Goal: Task Accomplishment & Management: Manage account settings

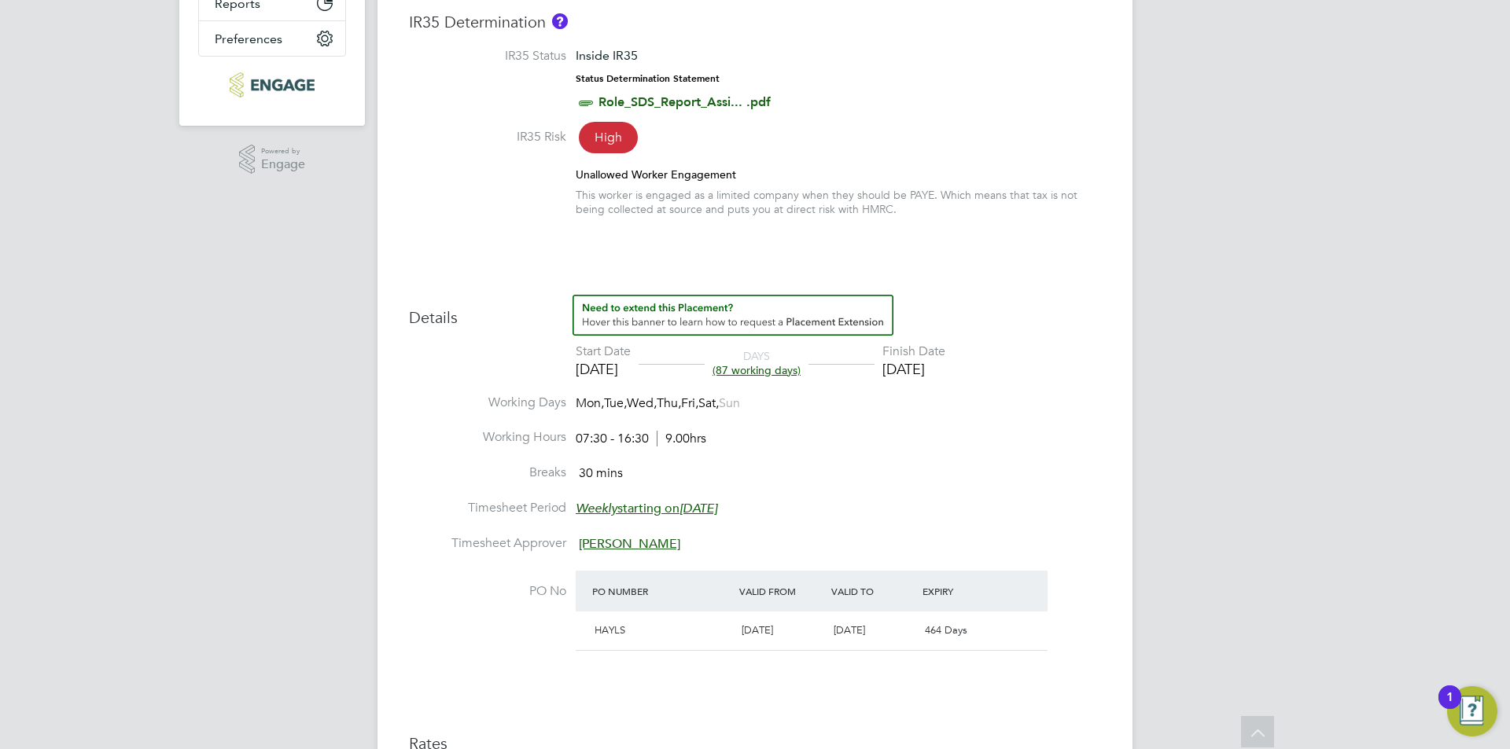
scroll to position [944, 0]
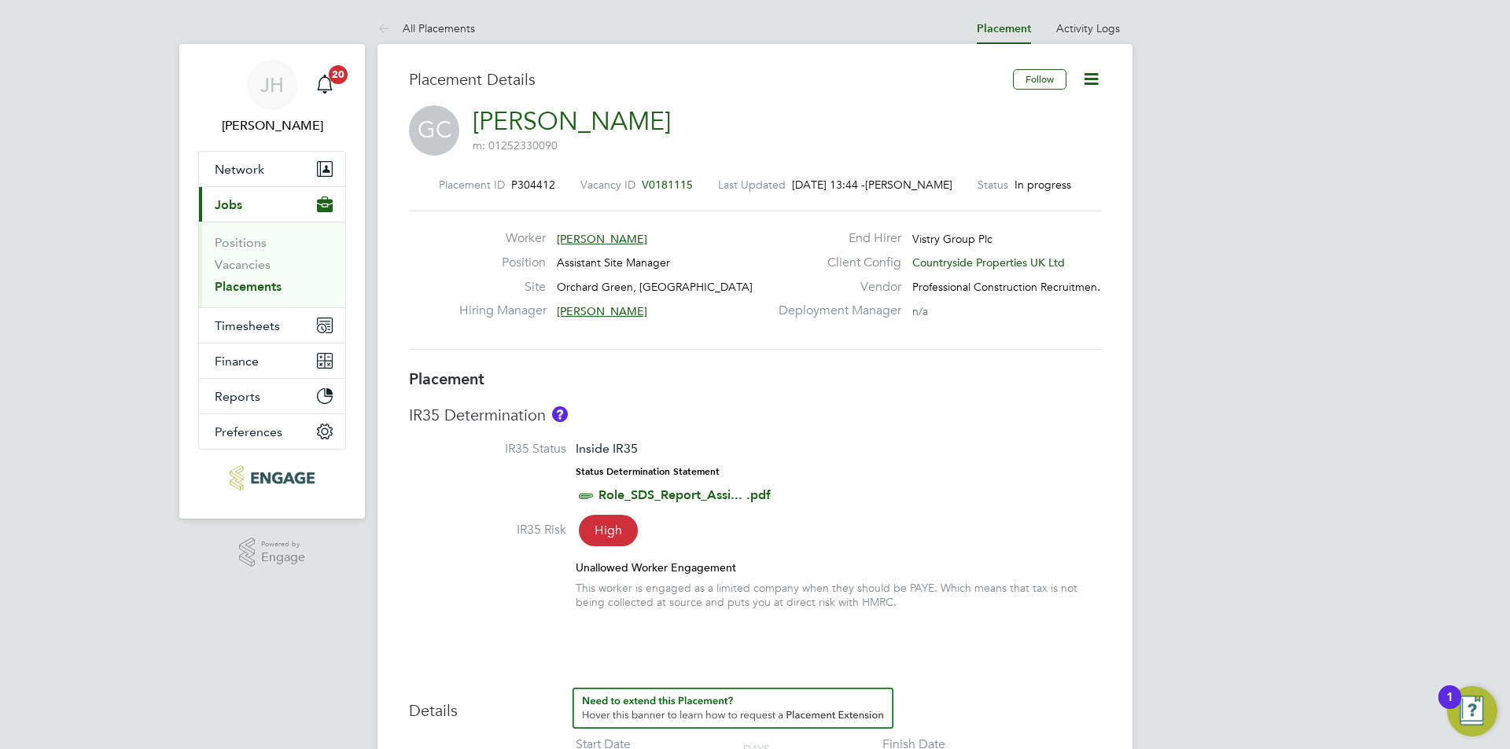
click at [1095, 83] on icon at bounding box center [1091, 79] width 20 height 20
click at [1042, 108] on li "Edit Placement e" at bounding box center [1040, 116] width 116 height 22
type input "[PERSON_NAME]"
type input "[DATE]"
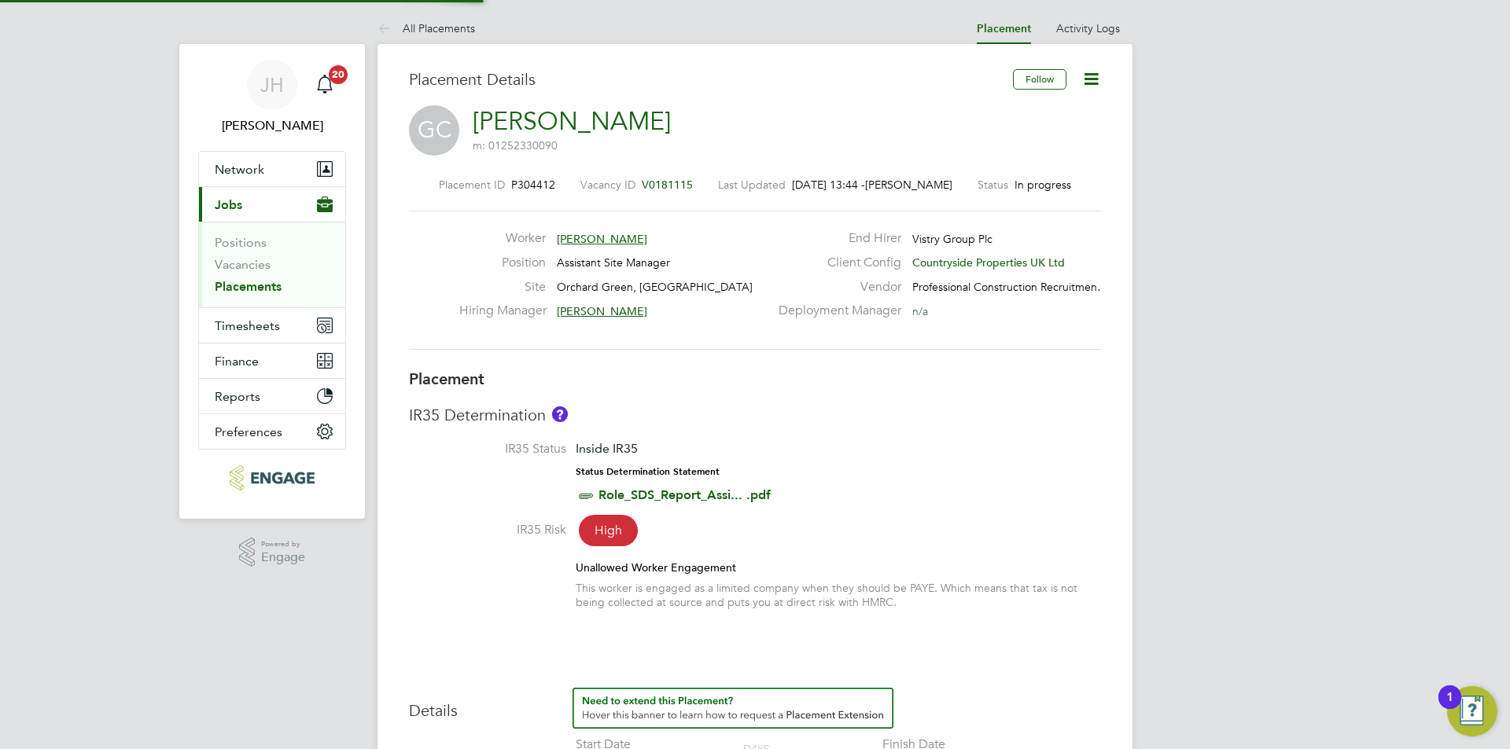
type input "[DATE]"
type input "07:30"
type input "16:30"
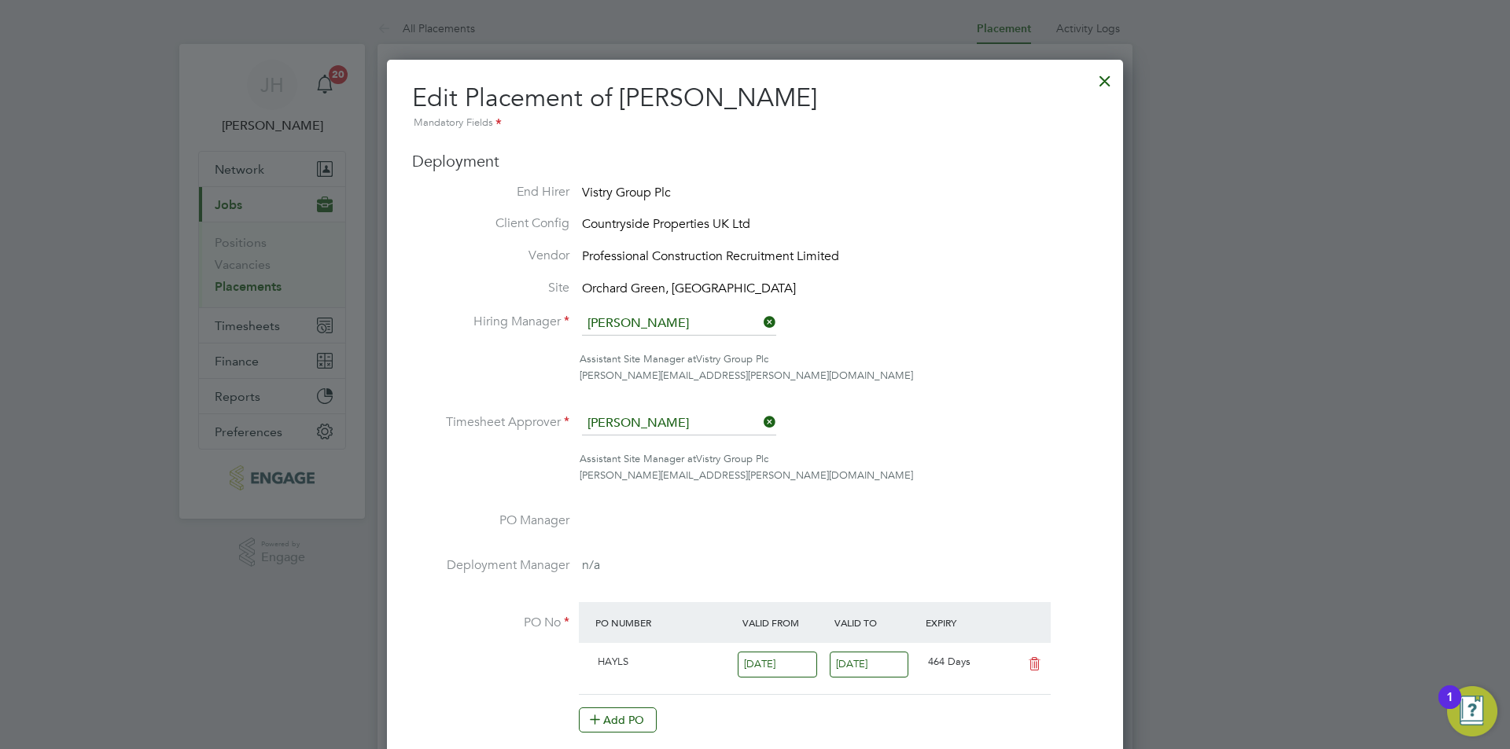
click at [1051, 560] on li "Deployment Manager n/a" at bounding box center [755, 580] width 686 height 45
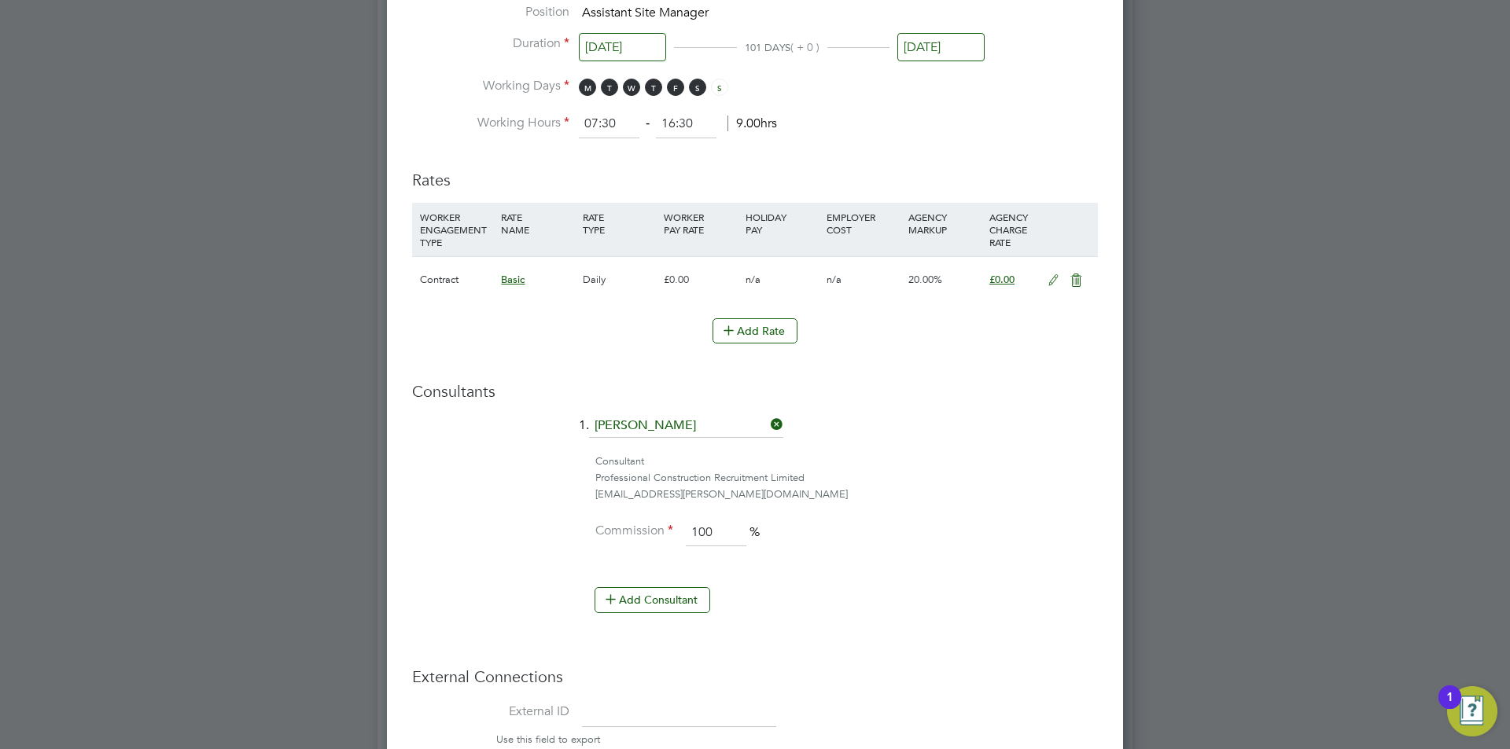
click at [1055, 280] on icon at bounding box center [1054, 280] width 20 height 13
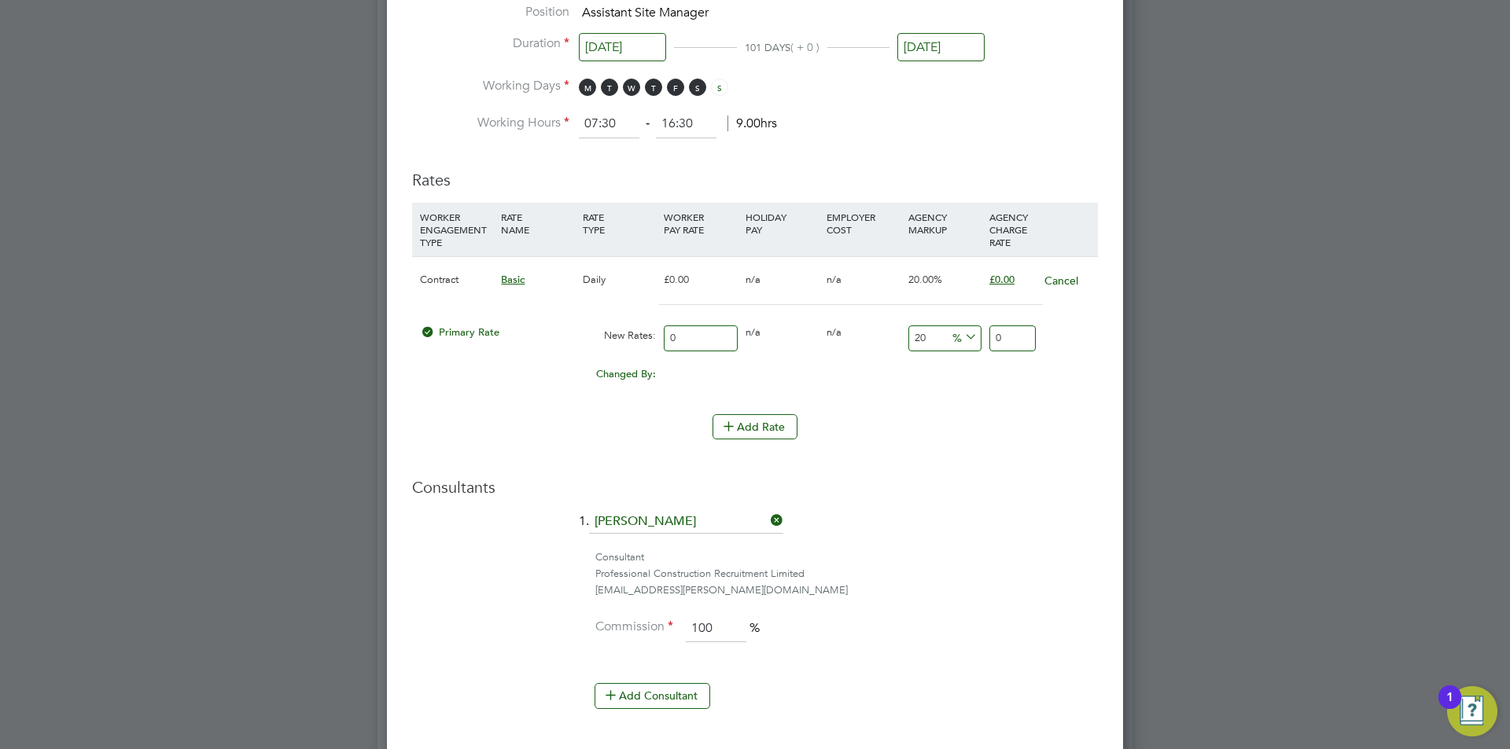
click at [1004, 336] on input "0" at bounding box center [1012, 339] width 46 height 26
type input "3"
type input "0"
type input "3"
type input "966.6666666666666"
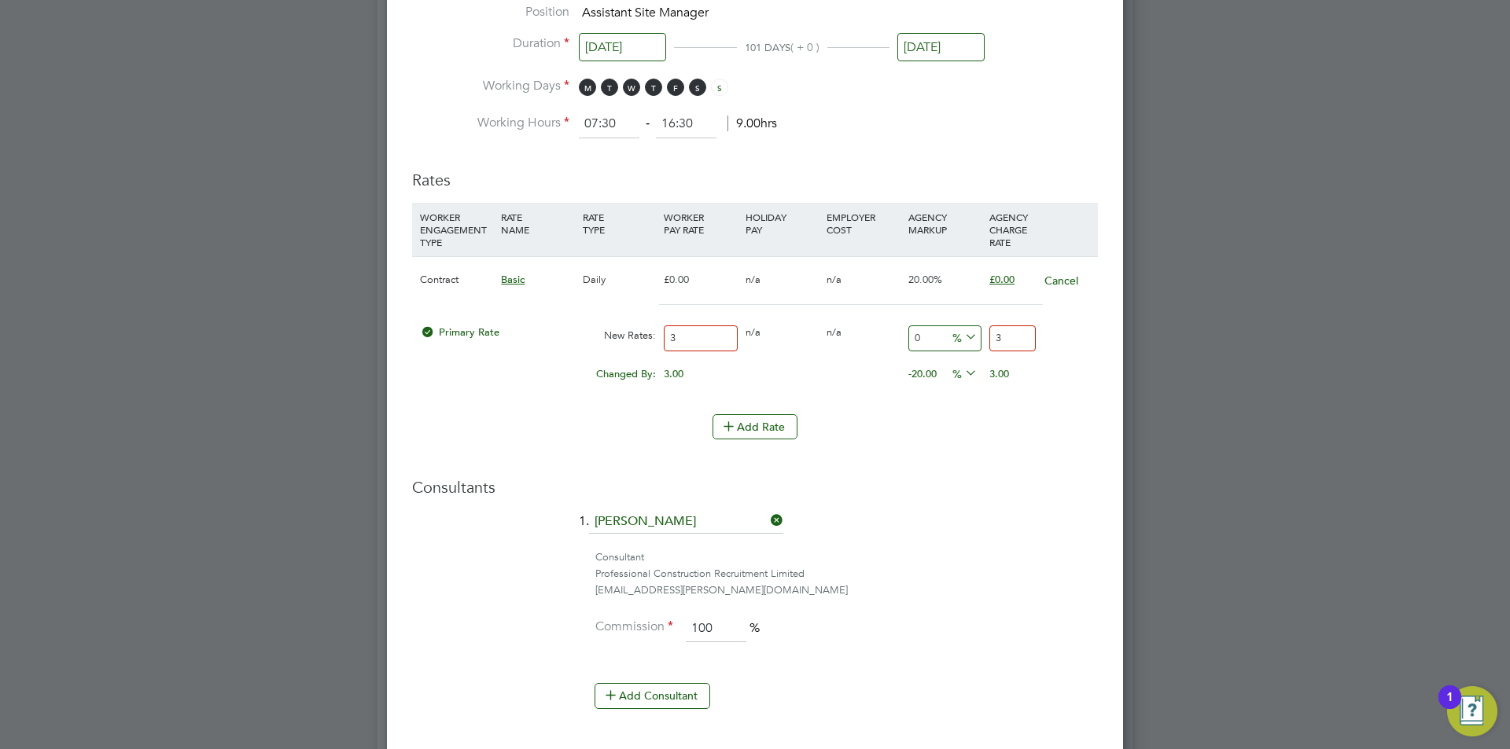
type input "32"
type input "10733.333333333334"
type input "325"
click at [1033, 422] on div "Add Rate" at bounding box center [755, 426] width 686 height 25
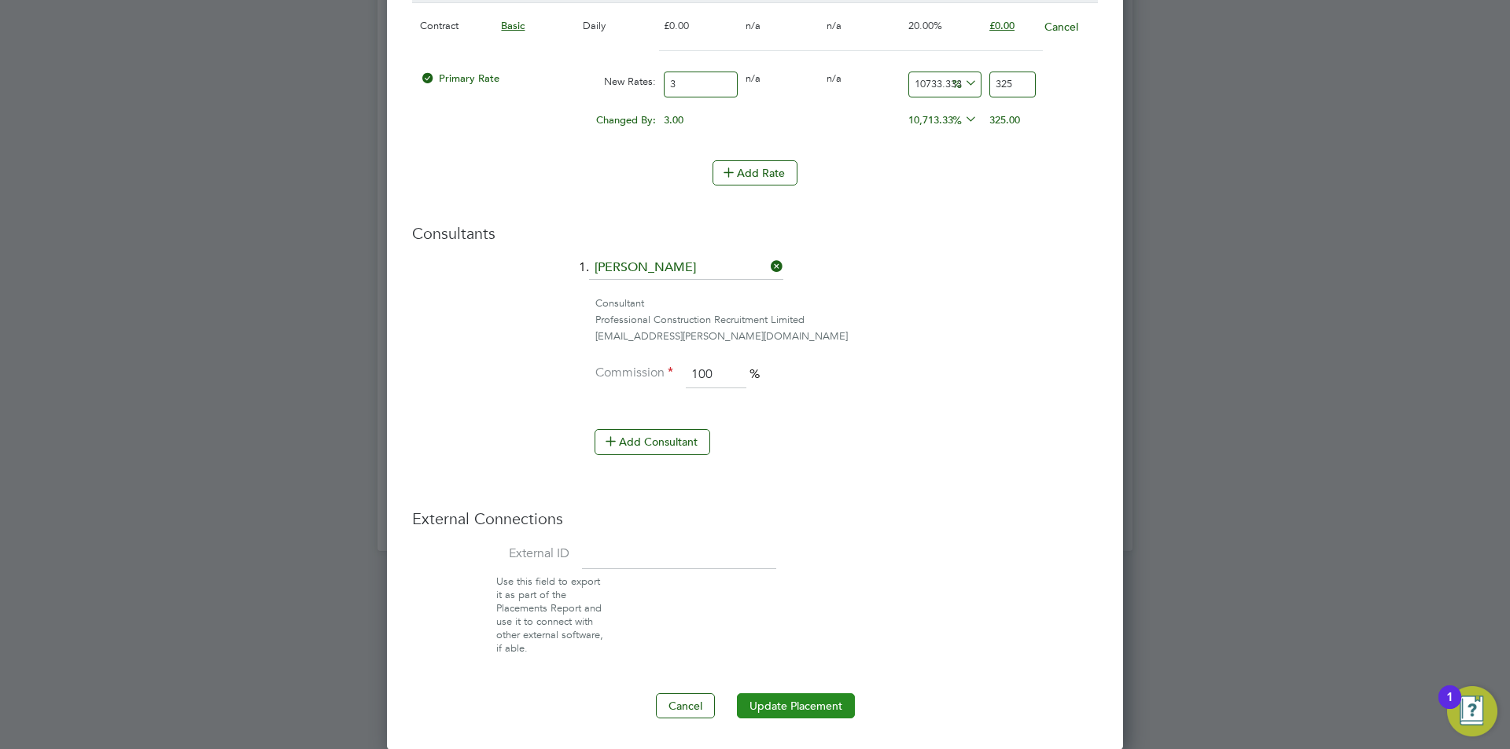
click at [784, 716] on button "Update Placement" at bounding box center [796, 706] width 118 height 25
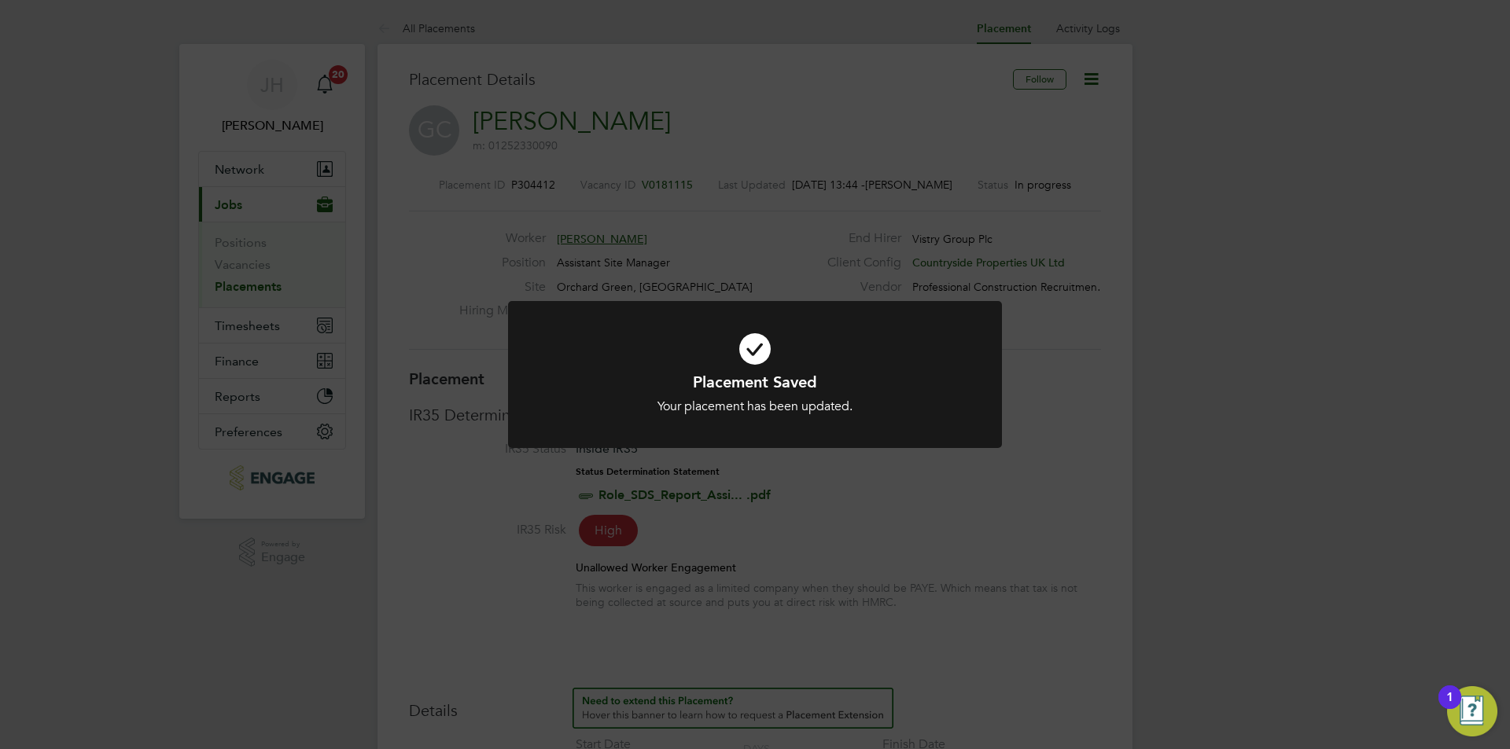
click at [1162, 602] on div "Placement Saved Your placement has been updated. Cancel Okay" at bounding box center [755, 374] width 1510 height 749
